Goal: Find specific page/section: Find specific page/section

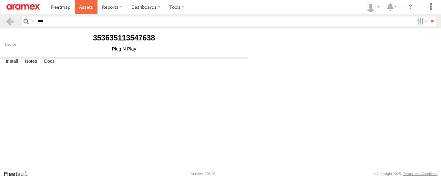
click at [92, 5] on span at bounding box center [86, 7] width 14 height 6
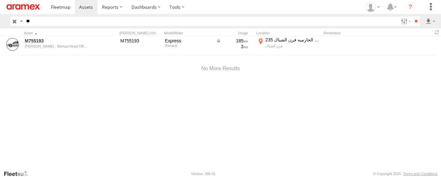
type input "*"
type input "******"
click at [412, 16] on input "**" at bounding box center [415, 20] width 7 height 9
